Goal: Transaction & Acquisition: Book appointment/travel/reservation

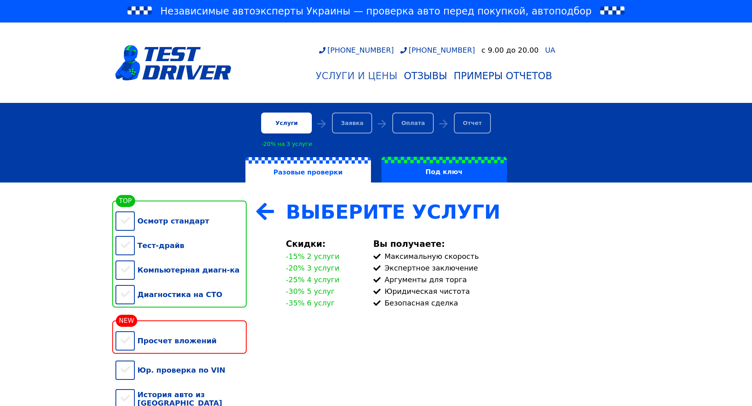
click at [370, 76] on div "Услуги и цены" at bounding box center [357, 75] width 82 height 11
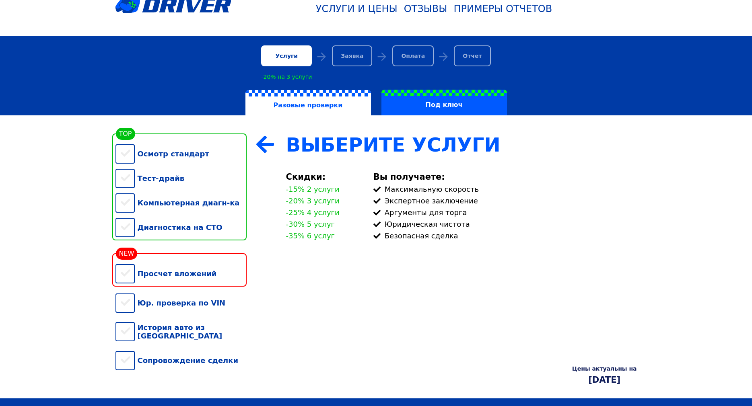
scroll to position [65, 0]
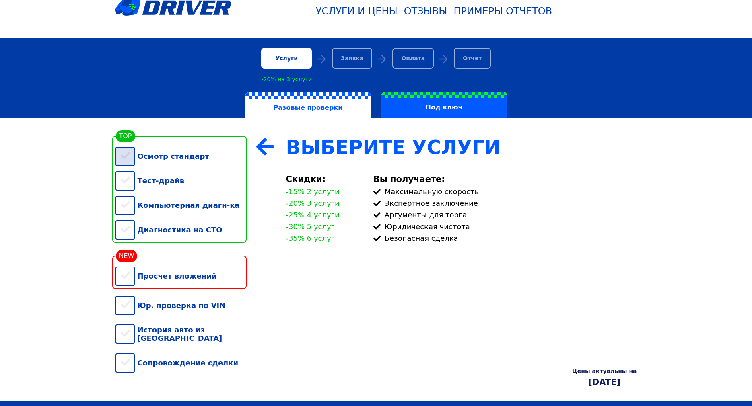
click at [126, 155] on div "Осмотр стандарт" at bounding box center [180, 156] width 131 height 25
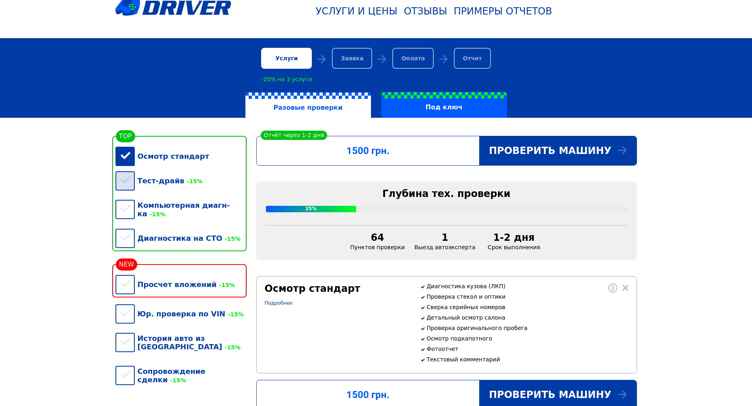
click at [129, 184] on div "Тест-драйв -15%" at bounding box center [180, 181] width 131 height 25
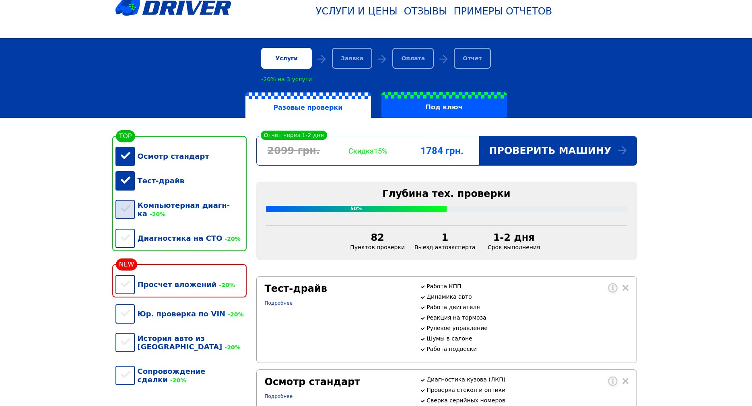
click at [126, 208] on div "Компьютерная диагн-ка -20%" at bounding box center [180, 209] width 131 height 33
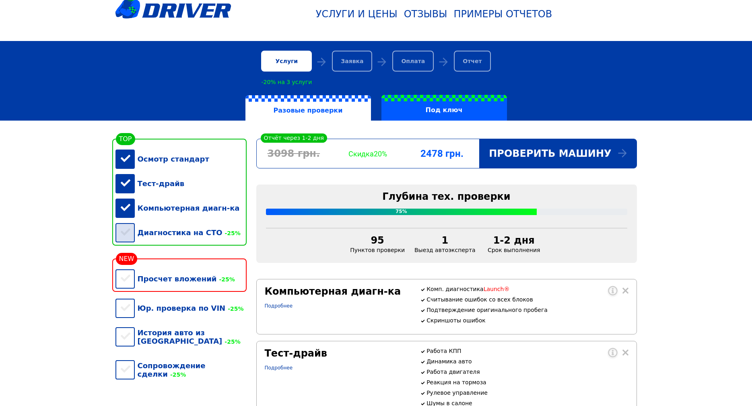
click at [122, 229] on div "Диагностика на СТО -25%" at bounding box center [180, 232] width 131 height 25
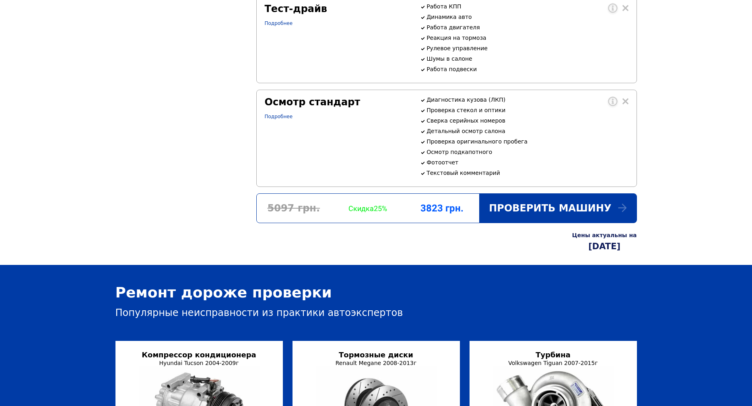
scroll to position [486, 0]
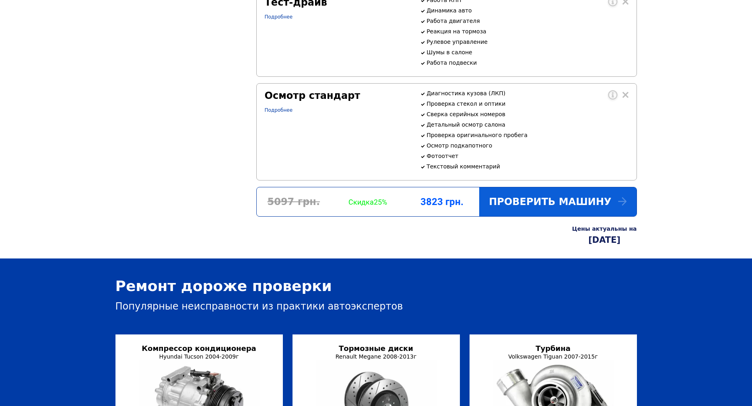
click at [535, 203] on div "Проверить машину" at bounding box center [557, 201] width 157 height 29
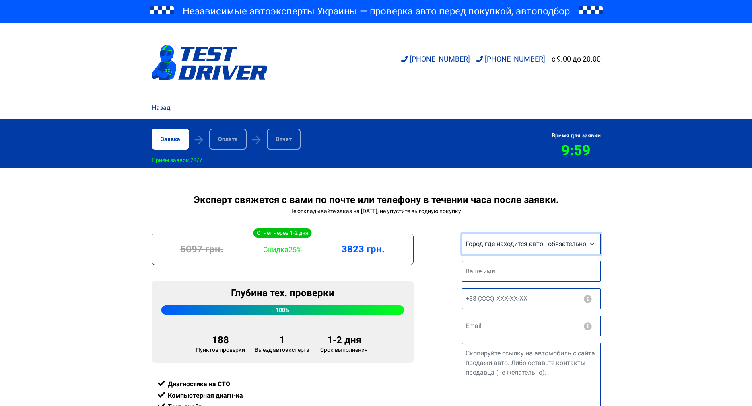
click at [525, 234] on select "Город где находится авто - обязательно Другой город Киев Запорожье Львов Винниц…" at bounding box center [531, 244] width 139 height 21
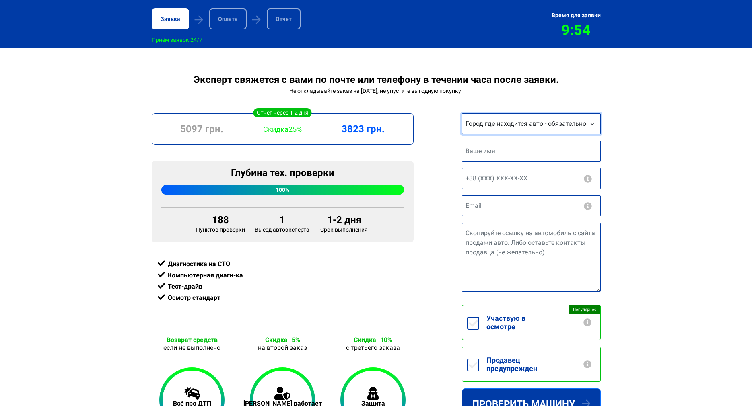
select select "Другой город"
click at [462, 114] on select "Город где находится авто - обязательно Другой город Киев Запорожье Львов Винниц…" at bounding box center [531, 123] width 139 height 21
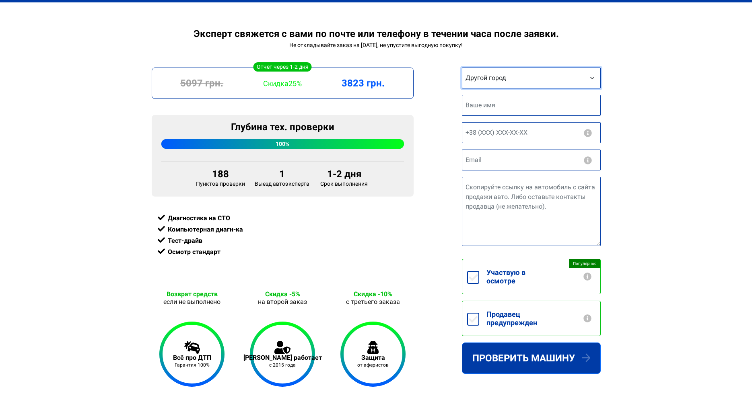
scroll to position [193, 0]
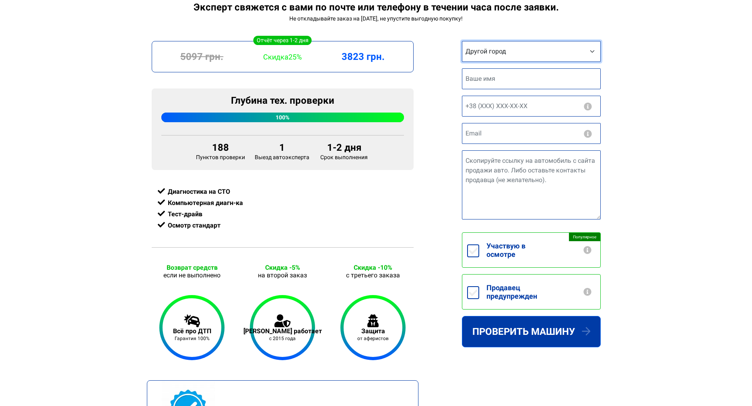
click at [506, 53] on select "Город где находится авто - обязательно Другой город Киев Запорожье Львов Винниц…" at bounding box center [531, 51] width 139 height 21
click at [462, 42] on select "Город где находится авто - обязательно Другой город Киев Запорожье Львов Винниц…" at bounding box center [531, 51] width 139 height 21
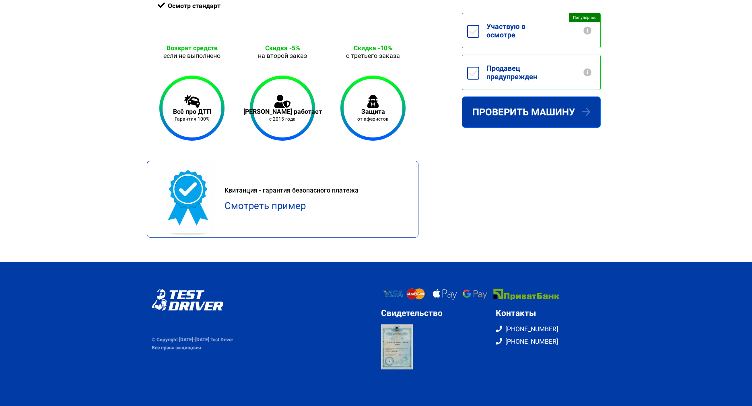
scroll to position [414, 0]
